Goal: Navigation & Orientation: Find specific page/section

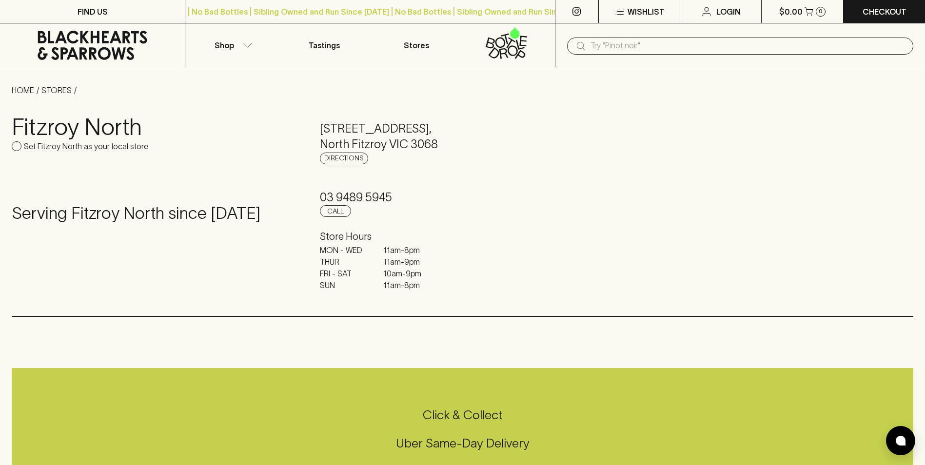
click at [252, 45] on icon "button" at bounding box center [248, 45] width 10 height 5
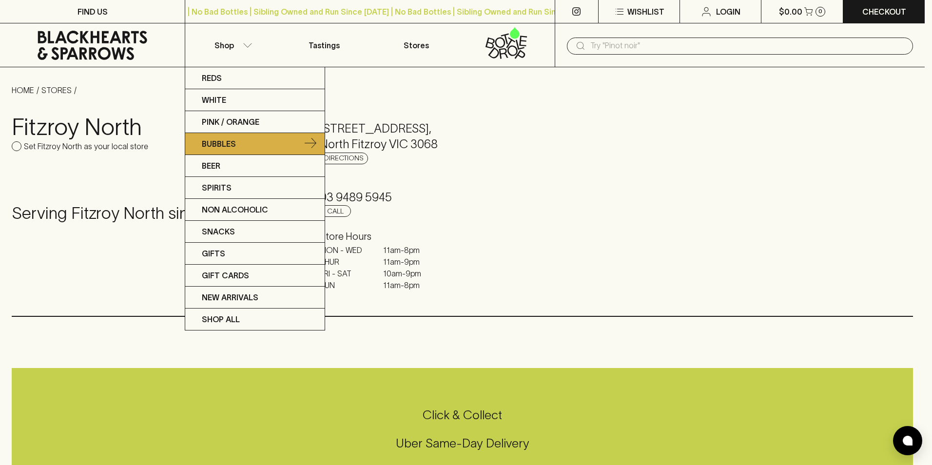
click at [308, 144] on icon at bounding box center [311, 144] width 12 height 12
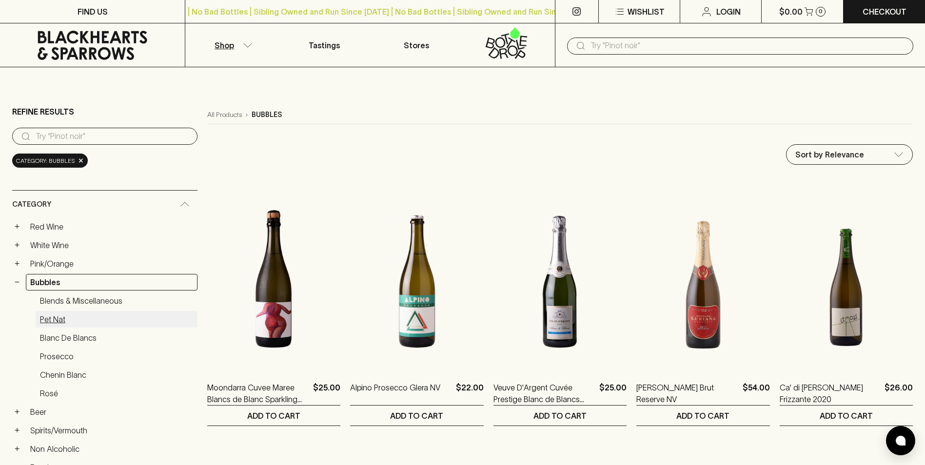
click at [55, 313] on link "Pet Nat" at bounding box center [117, 319] width 162 height 17
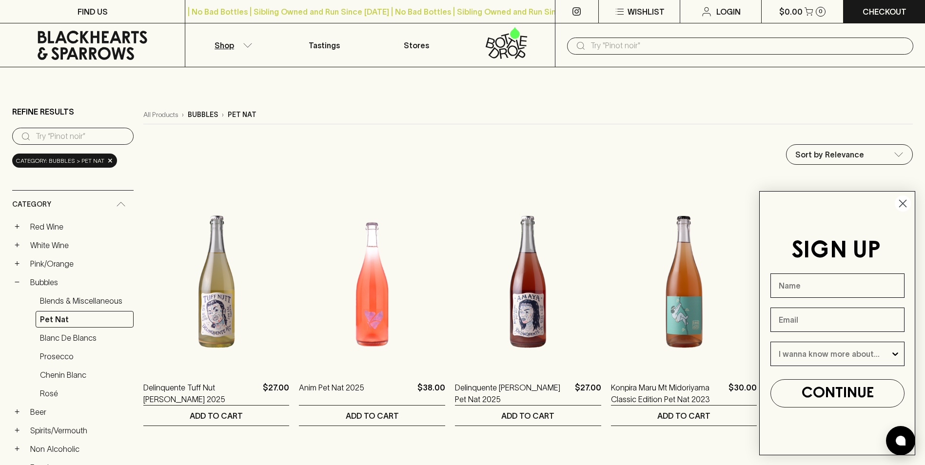
click at [907, 203] on circle "Close dialog" at bounding box center [903, 204] width 16 height 16
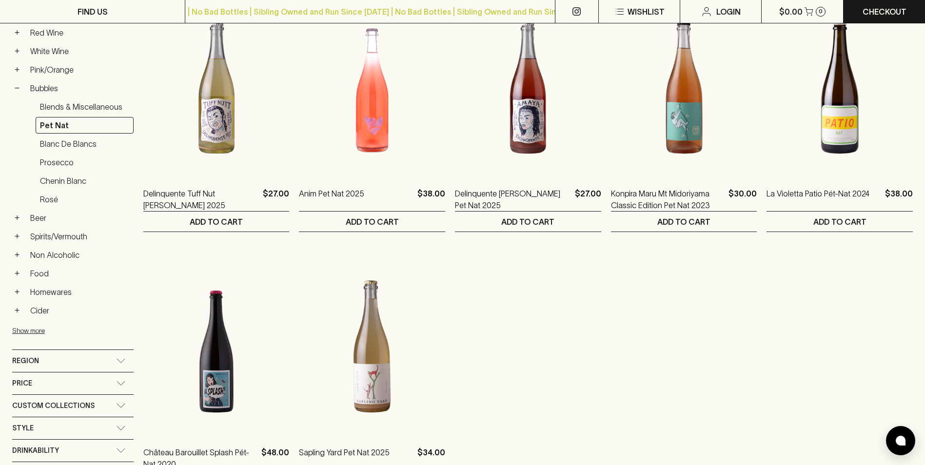
scroll to position [49, 0]
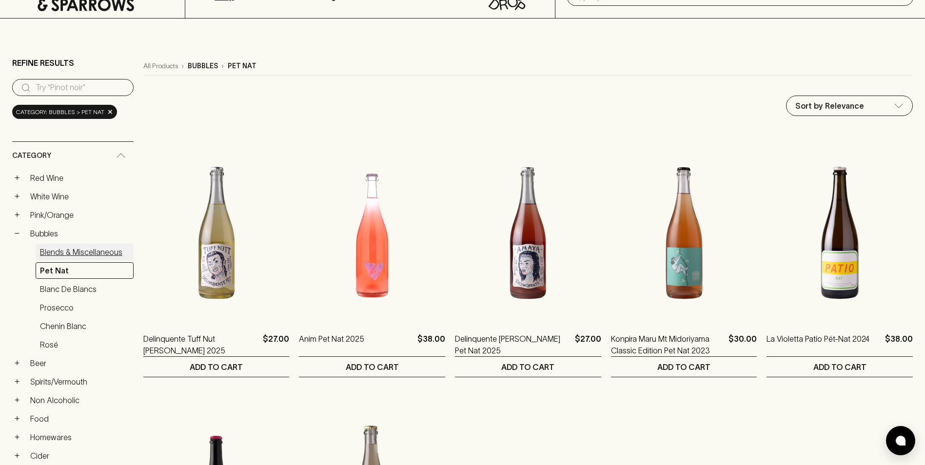
click at [87, 258] on link "Blends & Miscellaneous" at bounding box center [85, 252] width 98 height 17
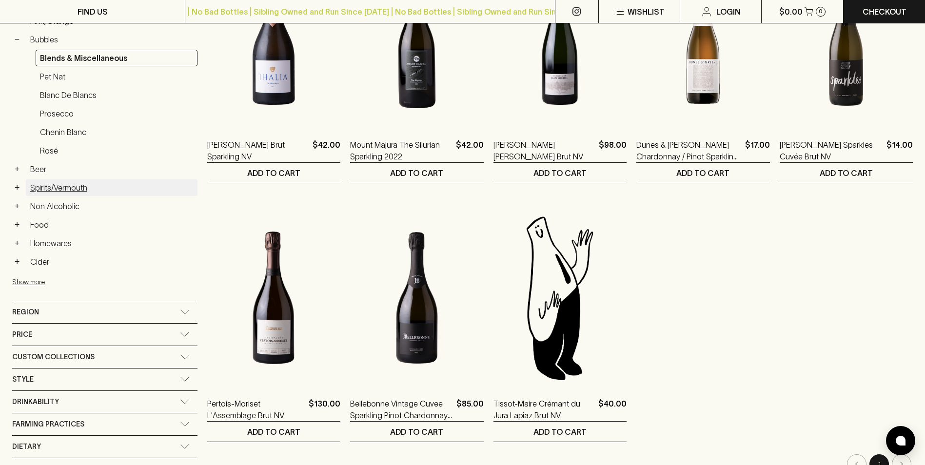
scroll to position [195, 0]
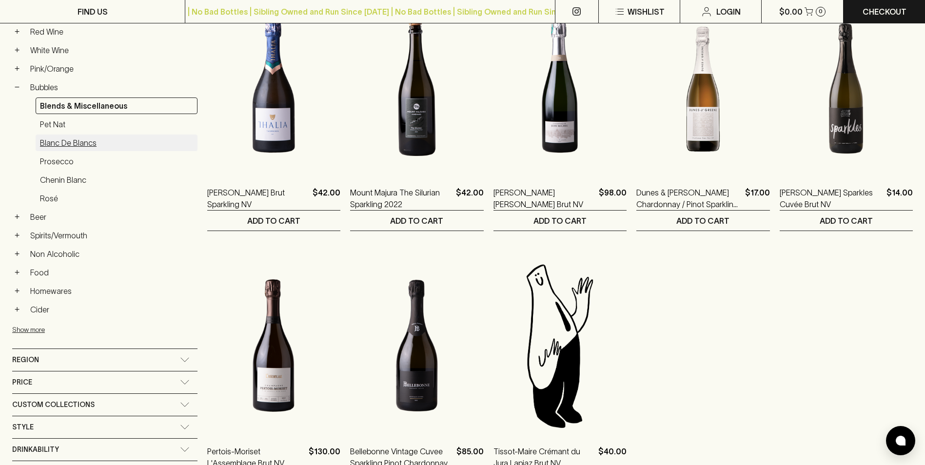
click at [69, 151] on link "Blanc de Blancs" at bounding box center [117, 143] width 162 height 17
